Goal: Navigation & Orientation: Find specific page/section

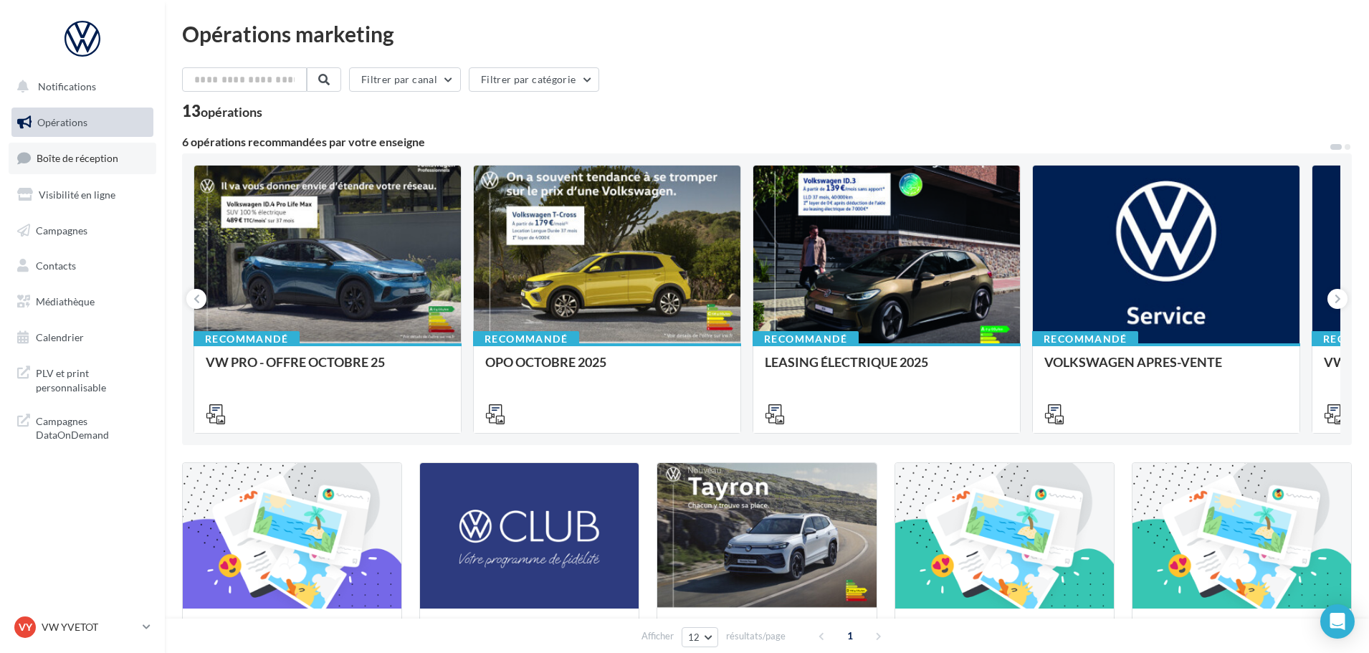
click at [89, 164] on span "Boîte de réception" at bounding box center [78, 158] width 82 height 12
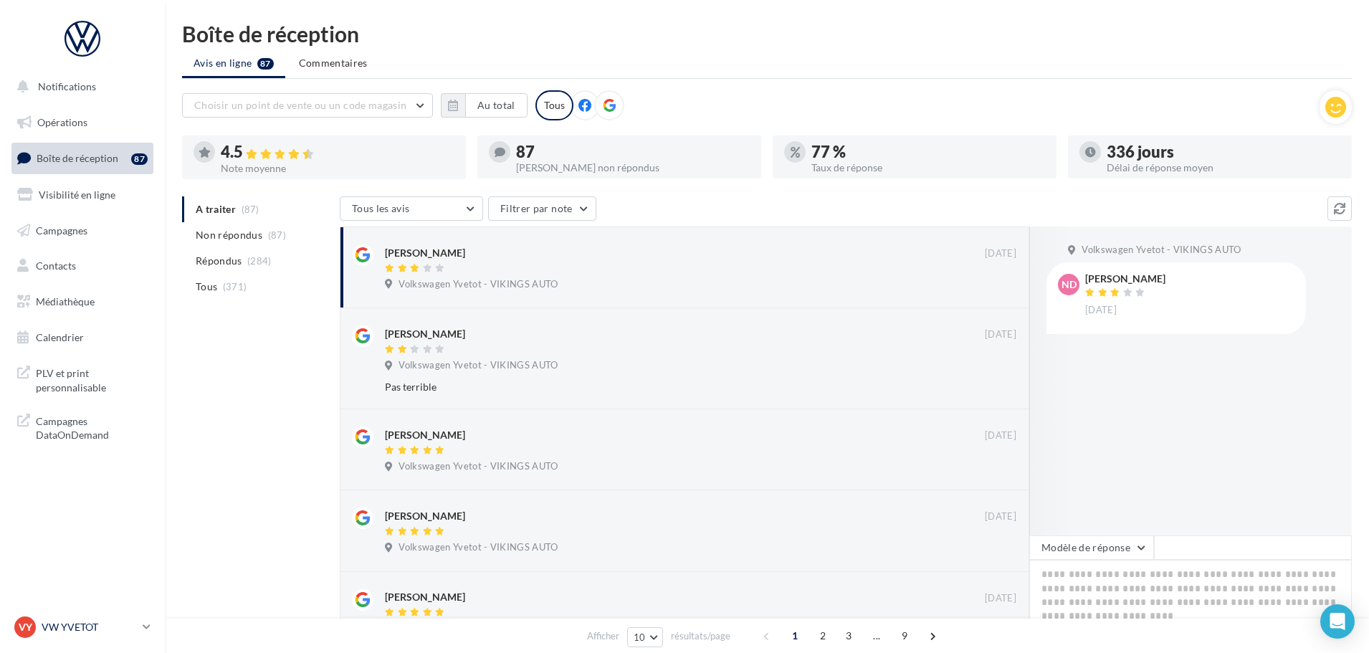
click at [80, 620] on p "VW YVETOT" at bounding box center [89, 627] width 95 height 14
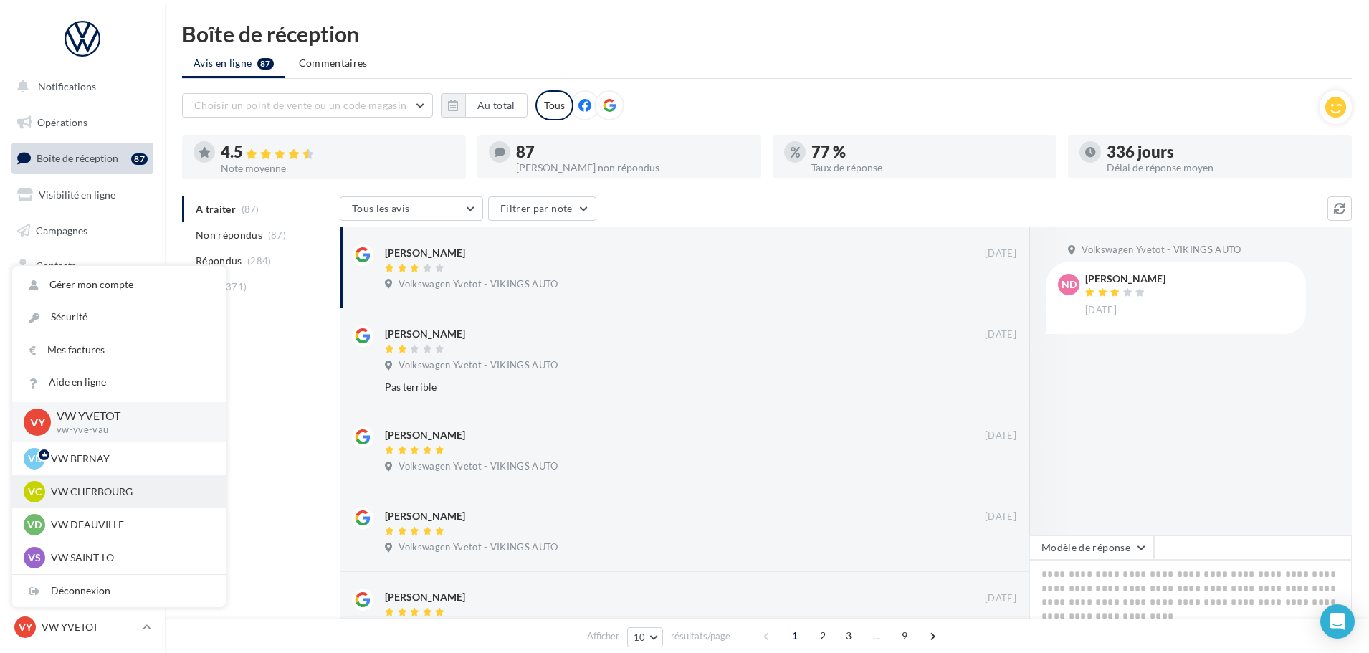
click at [94, 489] on p "VW CHERBOURG" at bounding box center [130, 491] width 158 height 14
